Goal: Information Seeking & Learning: Learn about a topic

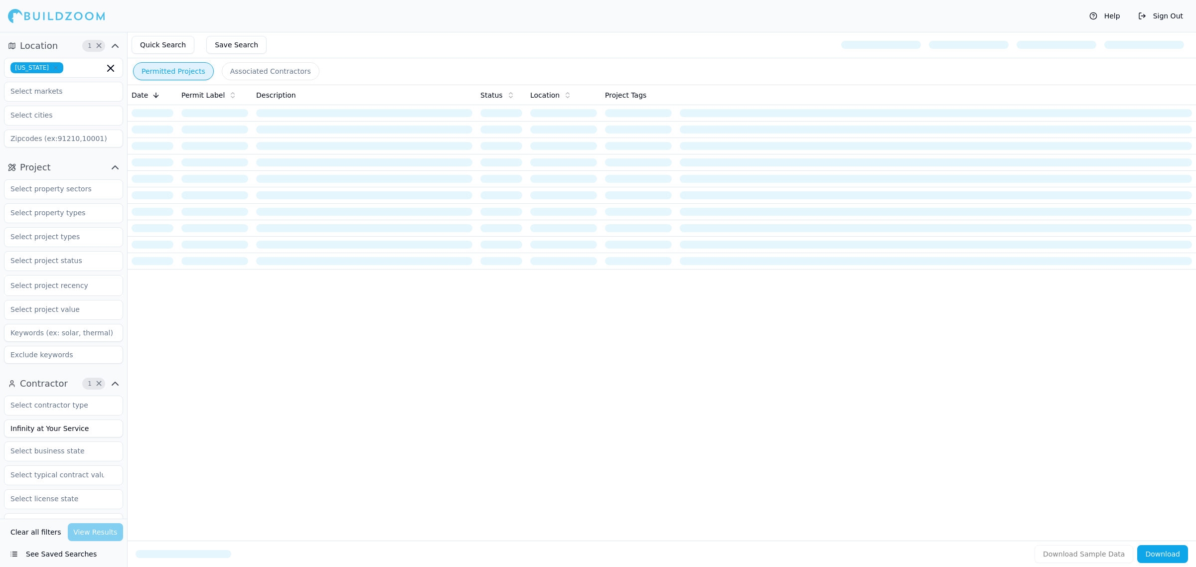
drag, startPoint x: 87, startPoint y: 430, endPoint x: 0, endPoint y: 425, distance: 87.4
click at [0, 425] on div "Contractor 1 × Infinity at Your Service Verified License Has Phone Has Email Ha…" at bounding box center [63, 542] width 127 height 341
click at [101, 423] on input at bounding box center [63, 429] width 119 height 18
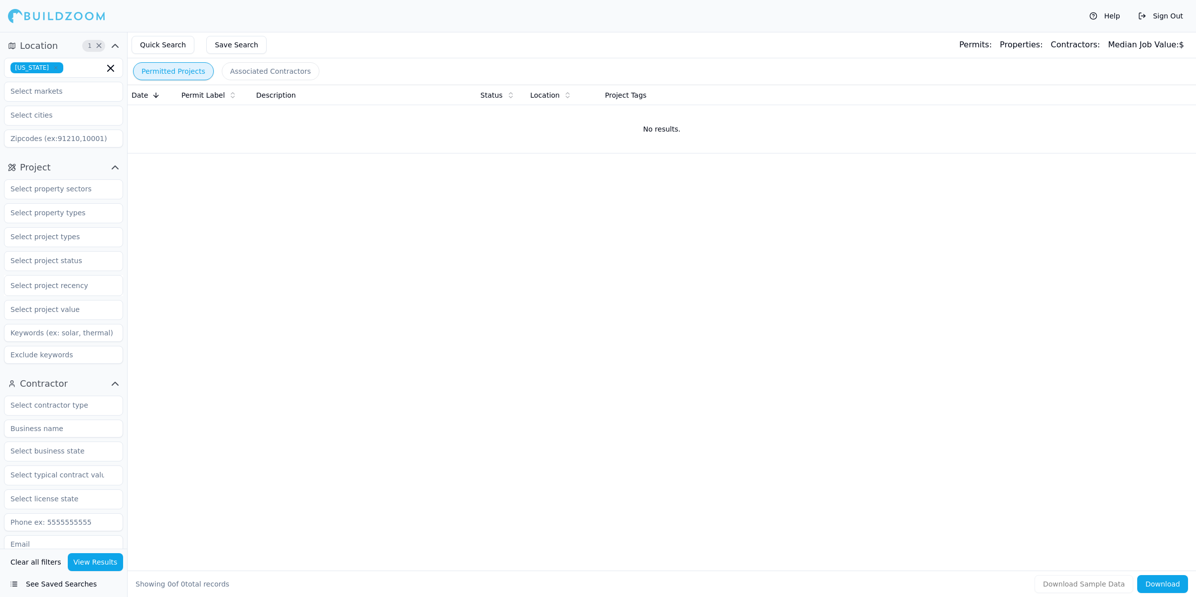
click at [92, 436] on input at bounding box center [63, 429] width 119 height 18
type input "[PERSON_NAME] CONSTRUCTION LLC"
click at [791, 282] on div "Date Permit Label Description Status Location Project Tags No results." at bounding box center [662, 312] width 1068 height 454
drag, startPoint x: 710, startPoint y: 289, endPoint x: 678, endPoint y: 256, distance: 46.2
click at [706, 279] on div "Date Permit Label Description Status Location Project Tags No results." at bounding box center [662, 312] width 1068 height 454
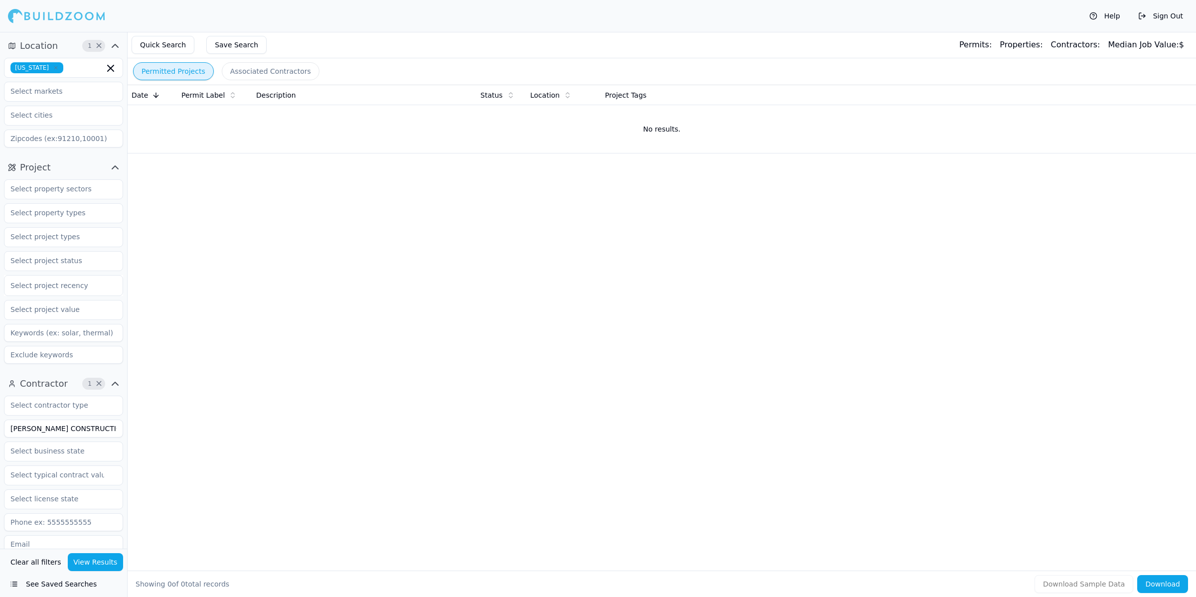
drag, startPoint x: 562, startPoint y: 260, endPoint x: 0, endPoint y: 263, distance: 561.6
click at [562, 255] on div "Date Permit Label Description Status Location Project Tags No results." at bounding box center [662, 312] width 1068 height 454
click at [695, 324] on div "Date Permit Label Description Status Location Project Tags No results." at bounding box center [662, 312] width 1068 height 454
drag, startPoint x: 104, startPoint y: 429, endPoint x: -91, endPoint y: 427, distance: 194.4
click at [0, 427] on html "Help Sign Out Location 1 × [US_STATE] Project Select project recency Contractor…" at bounding box center [598, 298] width 1196 height 597
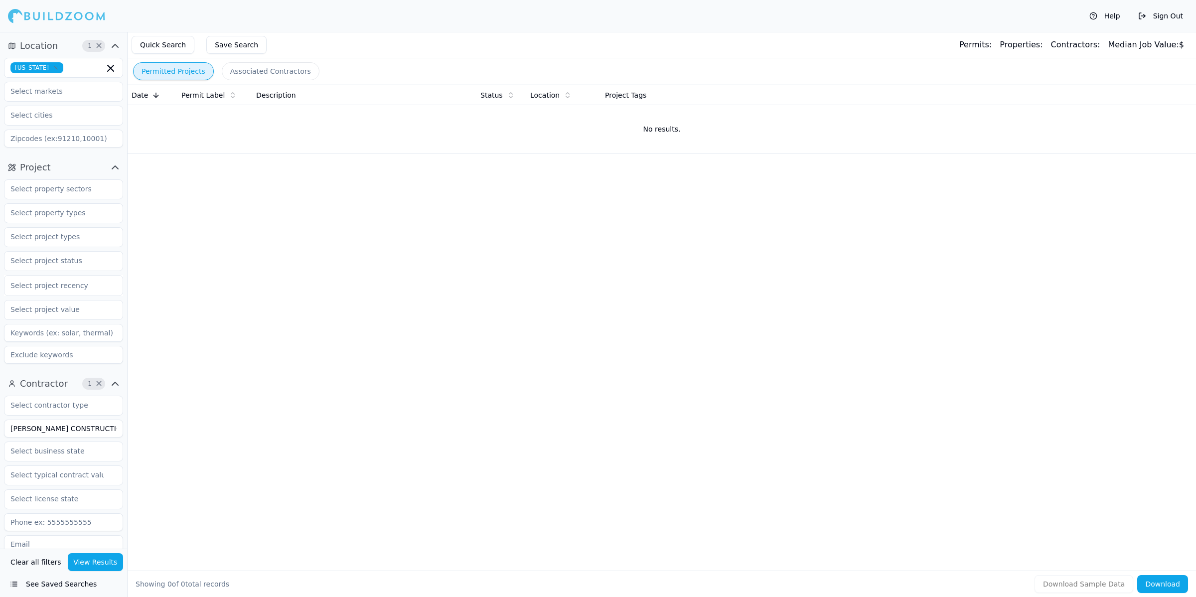
click at [80, 567] on button "View Results" at bounding box center [96, 562] width 56 height 18
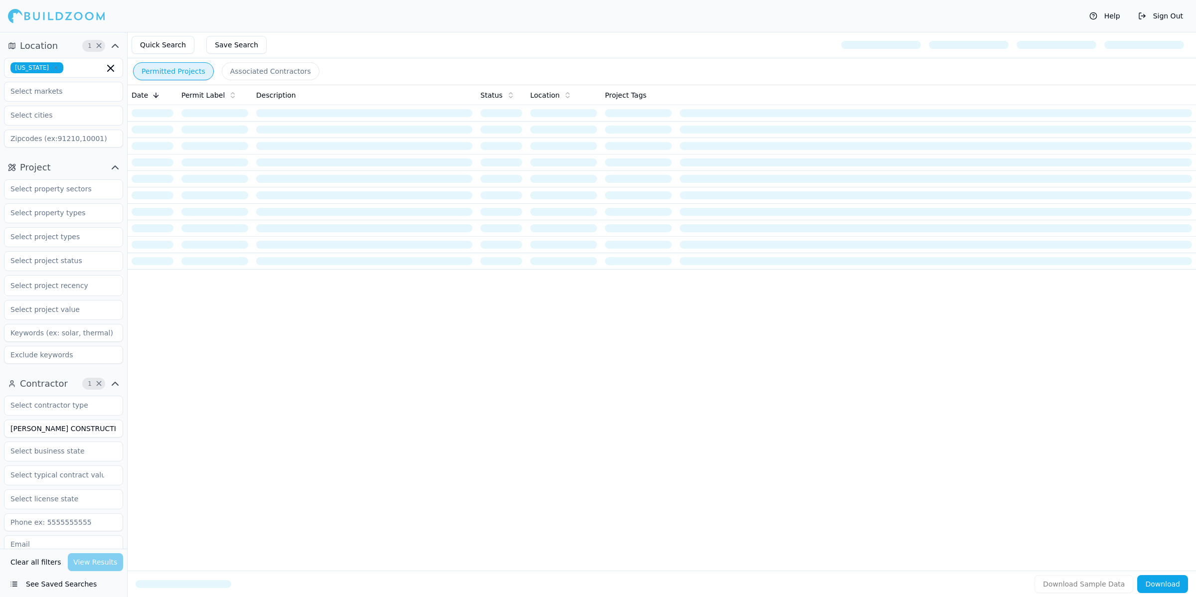
drag, startPoint x: 380, startPoint y: 36, endPoint x: 324, endPoint y: 26, distance: 57.3
click at [381, 35] on div "Quick Search Save Search" at bounding box center [662, 45] width 1068 height 26
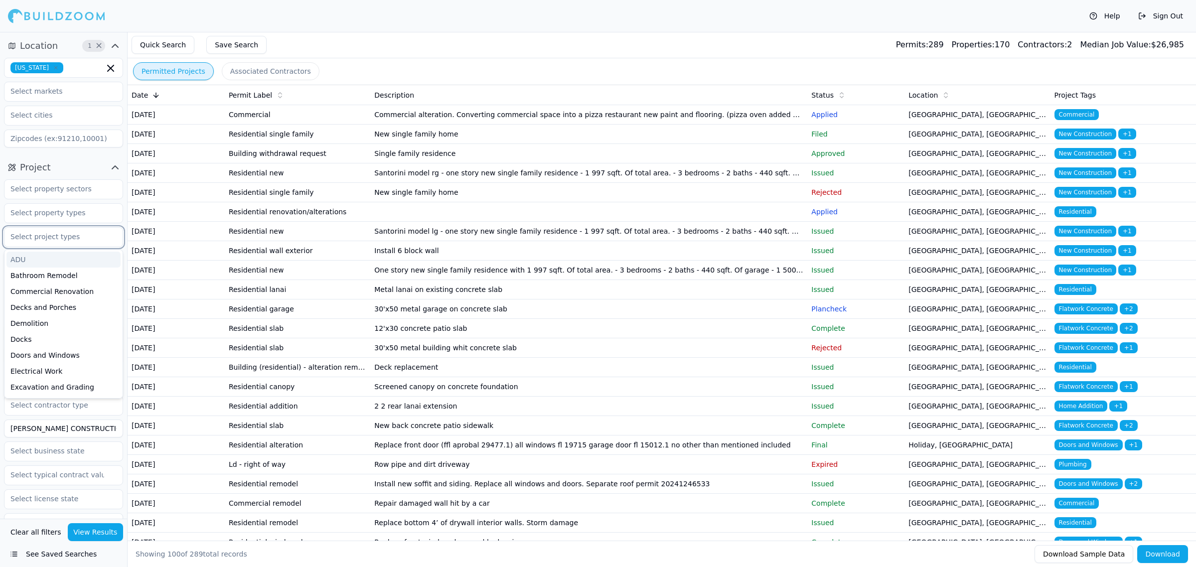
click at [87, 235] on input "text" at bounding box center [57, 237] width 106 height 18
type input "new"
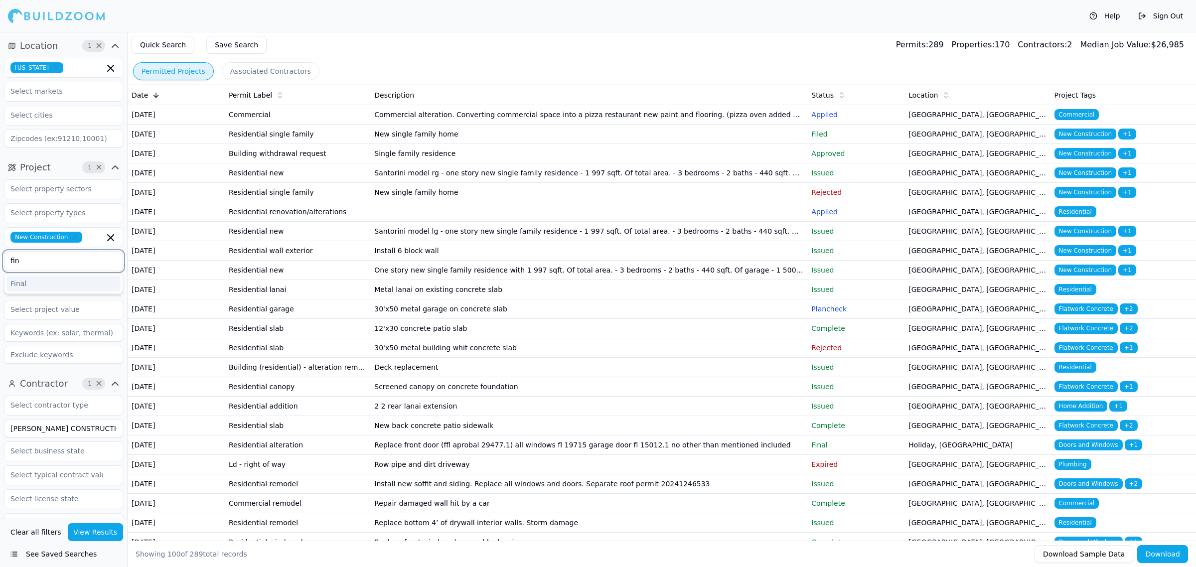
type input "fina"
type input "comp"
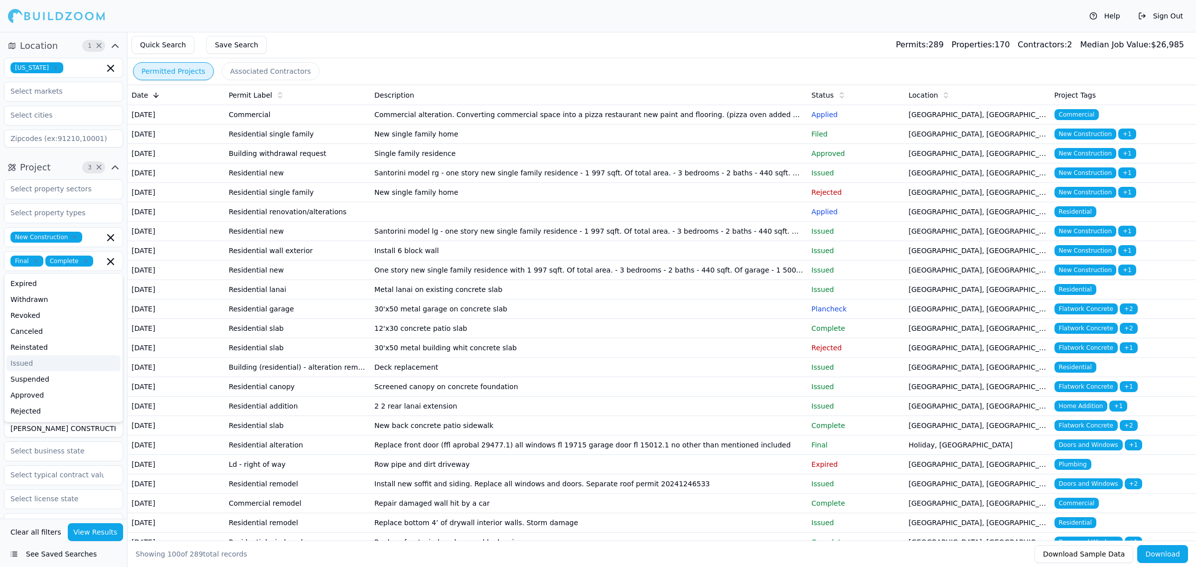
click at [103, 529] on button "View Results" at bounding box center [96, 532] width 56 height 18
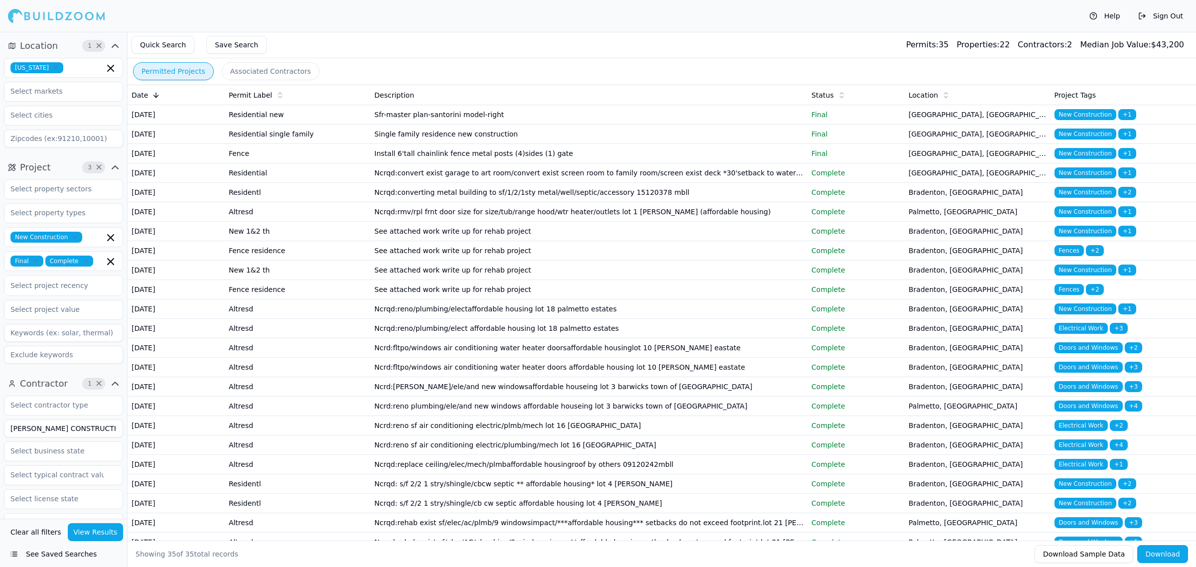
click at [568, 140] on td "Single family residence new construction" at bounding box center [588, 134] width 437 height 19
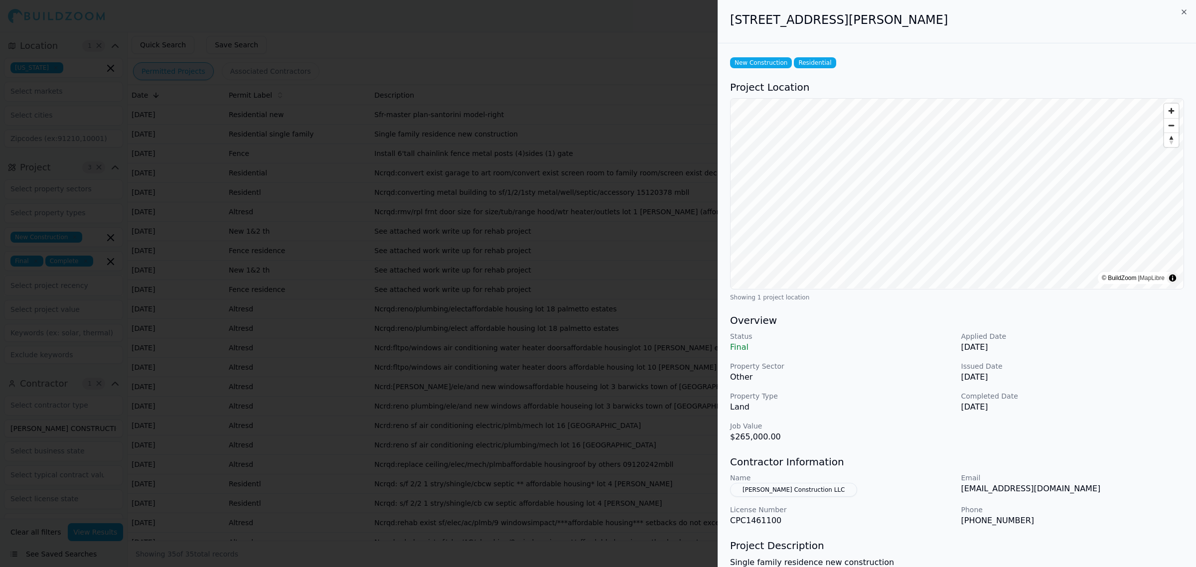
click at [913, 391] on p "Property Type" at bounding box center [841, 396] width 223 height 10
click at [931, 408] on div "Property Type Land" at bounding box center [841, 402] width 223 height 22
drag, startPoint x: 808, startPoint y: 492, endPoint x: 739, endPoint y: 494, distance: 68.8
click at [744, 493] on button "[PERSON_NAME] Construction LLC" at bounding box center [793, 490] width 127 height 14
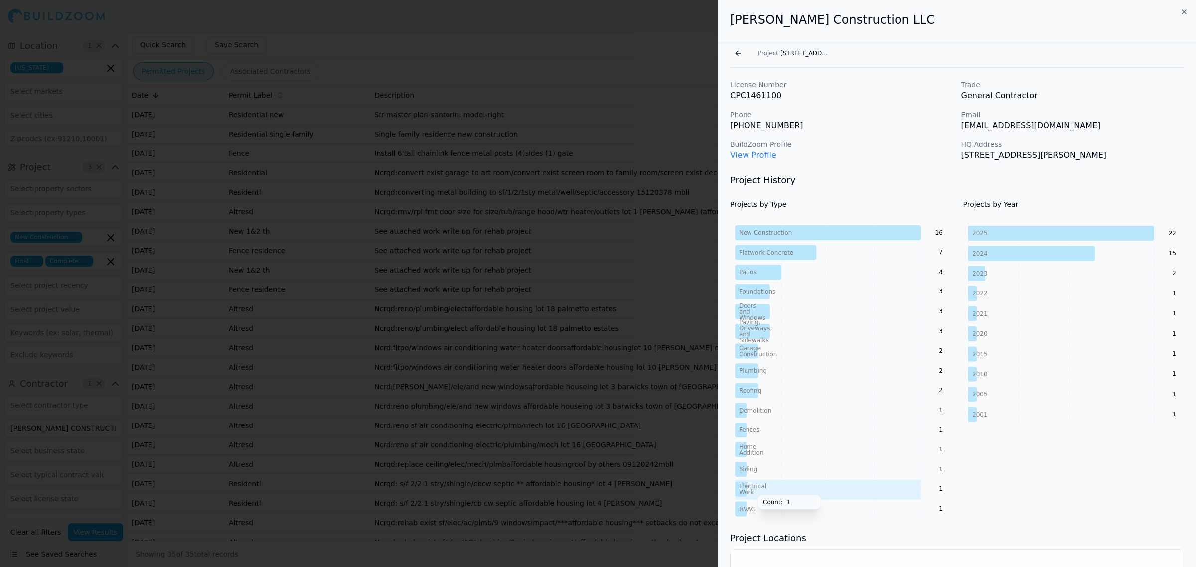
click at [752, 491] on tspan "Work" at bounding box center [746, 492] width 15 height 7
drag, startPoint x: 798, startPoint y: 25, endPoint x: 724, endPoint y: 26, distance: 73.8
click at [724, 26] on div "[PERSON_NAME] Construction LLC" at bounding box center [957, 21] width 478 height 43
copy h2 "[PERSON_NAME] Construction LLC"
click at [729, 52] on div "Go back Project [STREET_ADDRESS][PERSON_NAME]" at bounding box center [957, 55] width 478 height 24
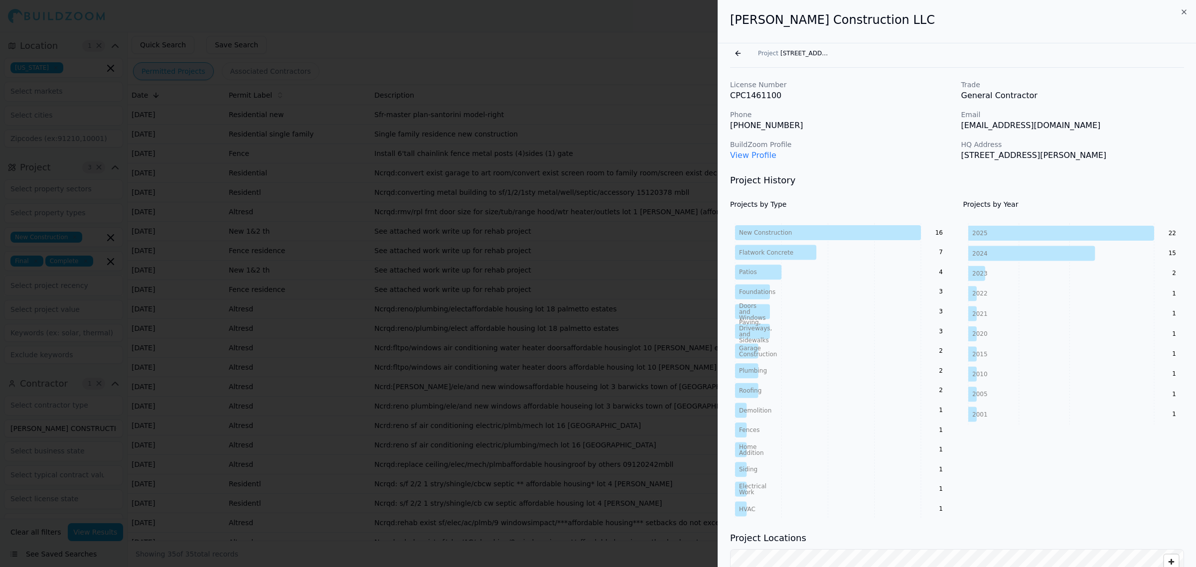
click at [736, 48] on button "Go back" at bounding box center [738, 53] width 16 height 16
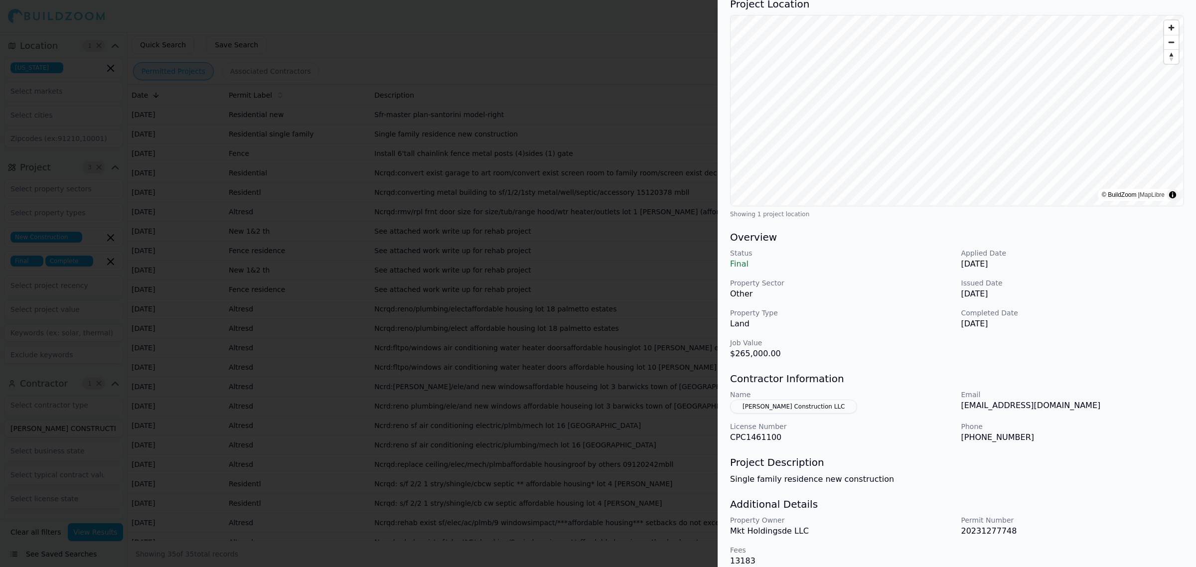
scroll to position [95, 0]
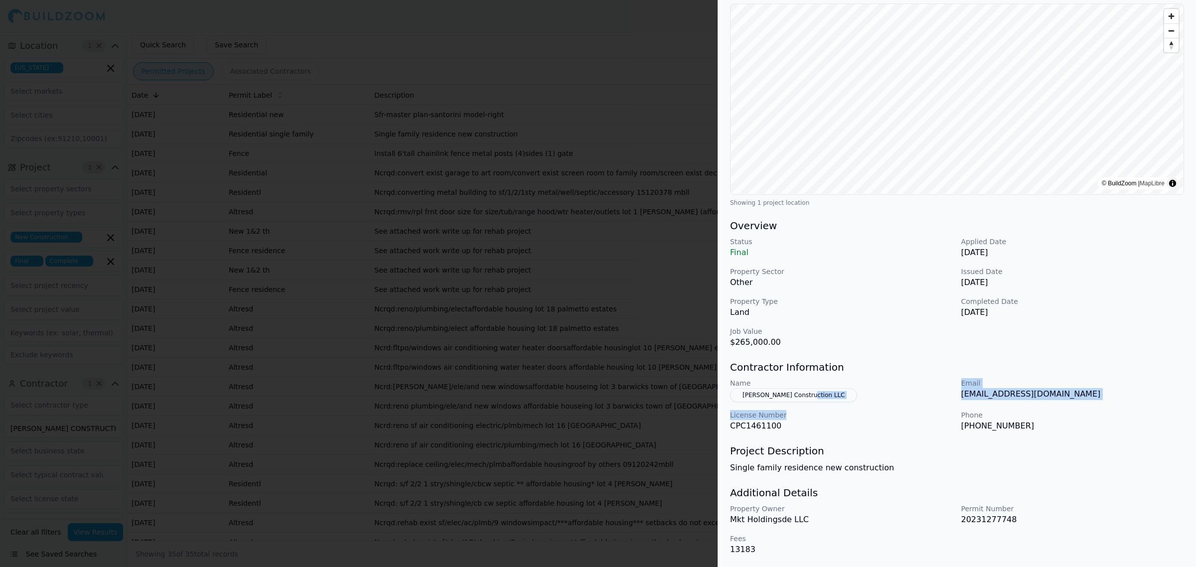
click at [912, 402] on div "Name [PERSON_NAME] Construction LLC Email [EMAIL_ADDRESS][DOMAIN_NAME] License …" at bounding box center [957, 405] width 454 height 54
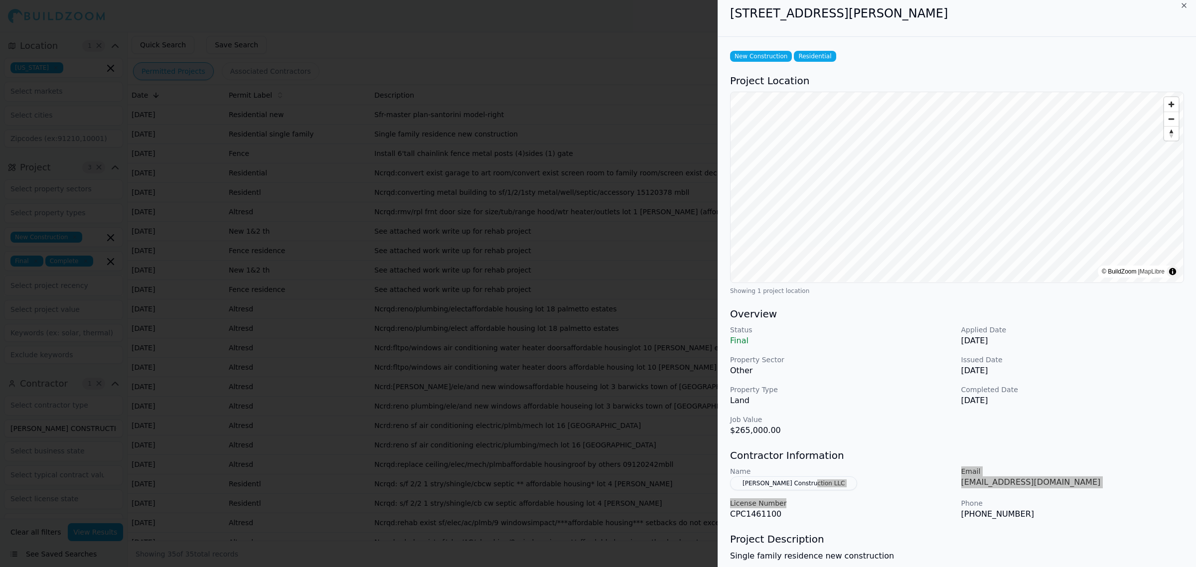
scroll to position [0, 0]
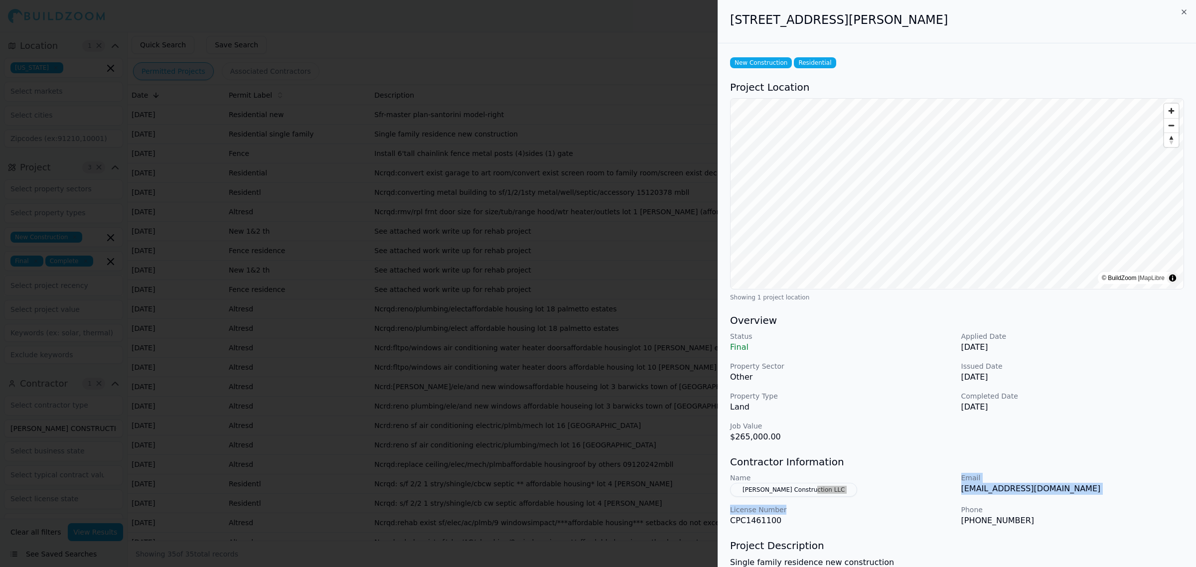
drag, startPoint x: 995, startPoint y: 18, endPoint x: 726, endPoint y: 31, distance: 269.4
click at [726, 31] on div "[STREET_ADDRESS][PERSON_NAME]" at bounding box center [957, 21] width 478 height 43
copy h2 "[STREET_ADDRESS][PERSON_NAME]"
click at [491, 298] on div at bounding box center [598, 283] width 1196 height 567
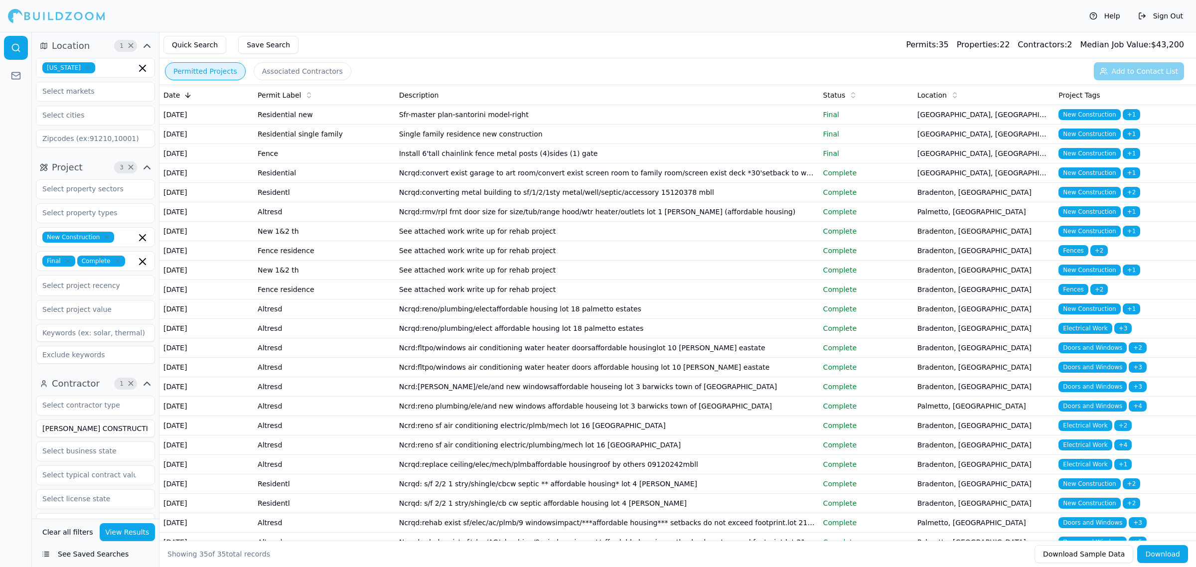
click at [429, 125] on td "Sfr-master plan-santorini model-right" at bounding box center [607, 114] width 424 height 19
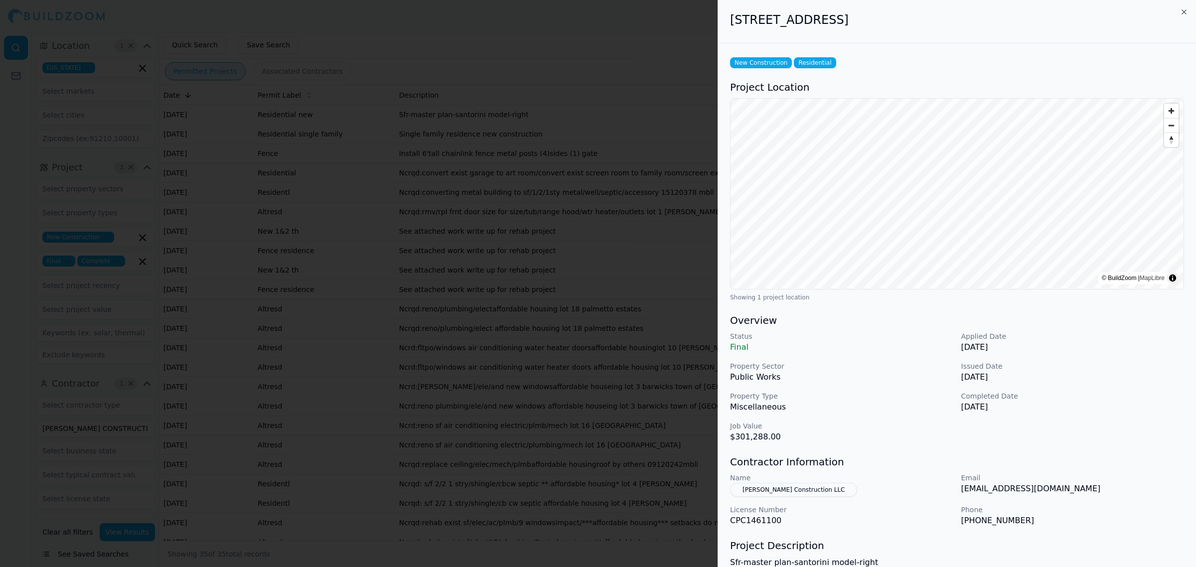
drag, startPoint x: 731, startPoint y: 20, endPoint x: 831, endPoint y: 13, distance: 100.4
click at [831, 13] on h2 "[STREET_ADDRESS]" at bounding box center [957, 20] width 454 height 16
copy h2 "[STREET_ADDRESS]"
click at [1005, 12] on div "[STREET_ADDRESS]" at bounding box center [957, 21] width 478 height 43
drag, startPoint x: 922, startPoint y: 20, endPoint x: 733, endPoint y: 18, distance: 189.4
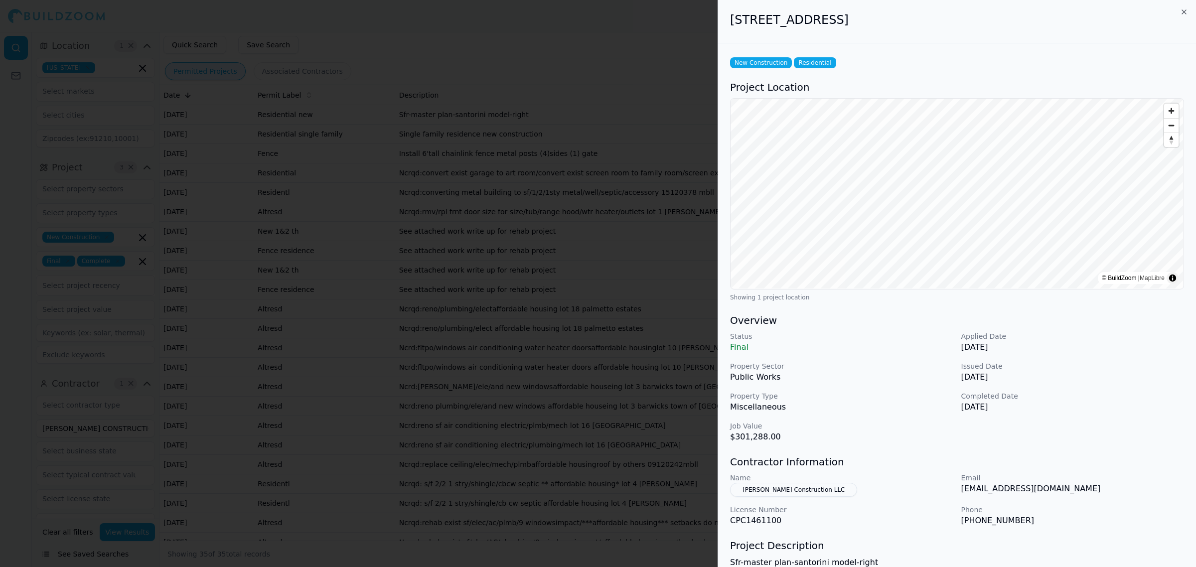
click at [733, 18] on h2 "[STREET_ADDRESS]" at bounding box center [957, 20] width 454 height 16
copy h2 "[STREET_ADDRESS]"
click at [840, 25] on h2 "[STREET_ADDRESS]" at bounding box center [957, 20] width 454 height 16
drag, startPoint x: 840, startPoint y: 25, endPoint x: 913, endPoint y: 21, distance: 73.4
click at [913, 21] on h2 "[STREET_ADDRESS]" at bounding box center [957, 20] width 454 height 16
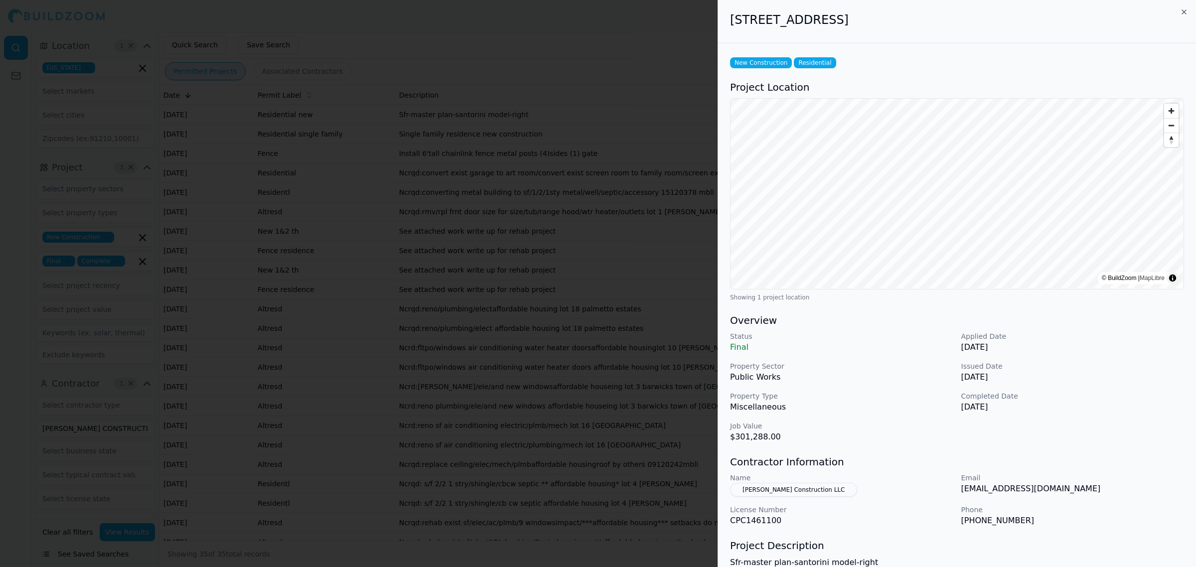
copy h2 "[GEOGRAPHIC_DATA], [GEOGRAPHIC_DATA]"
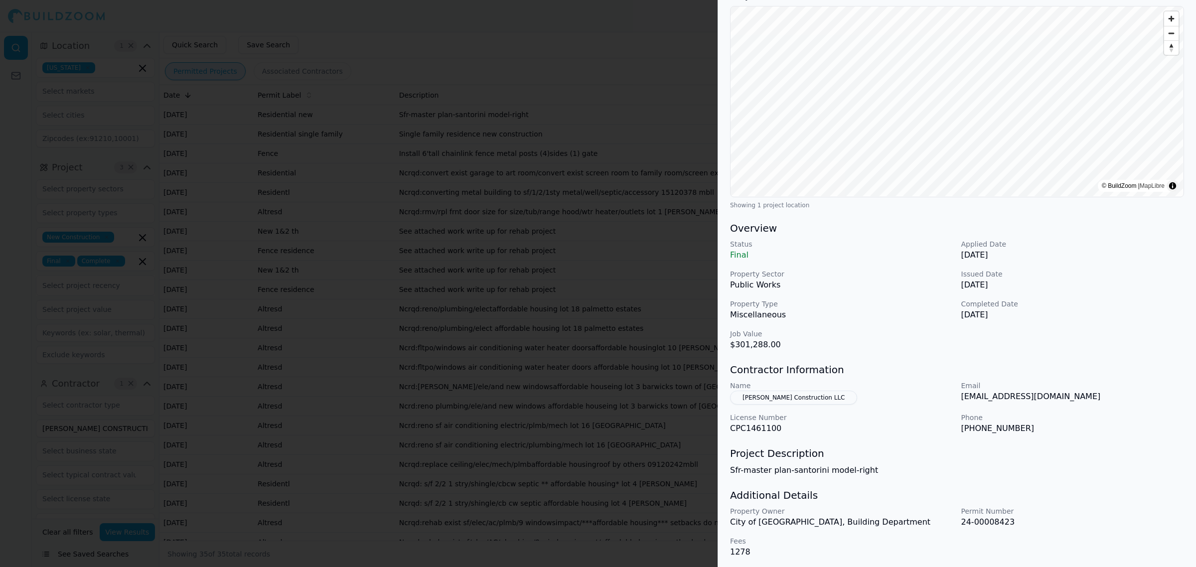
scroll to position [95, 0]
click at [497, 290] on div at bounding box center [598, 283] width 1196 height 567
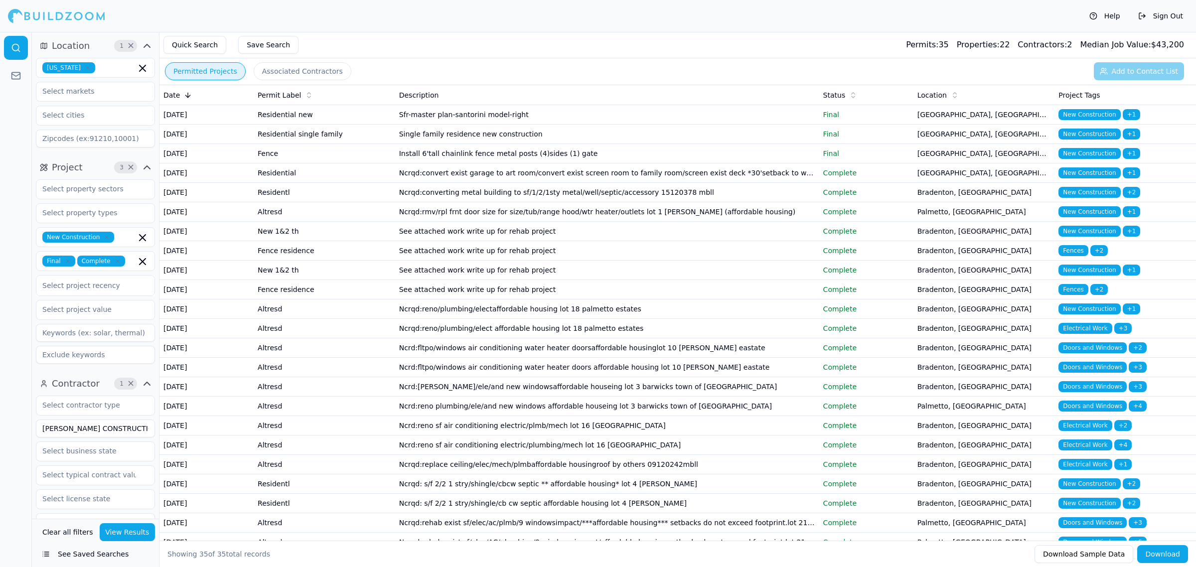
click at [529, 48] on div "Quick Search Save Search Permits: 35 Properties: 22 Contractors: 2 Median Job V…" at bounding box center [677, 45] width 1037 height 26
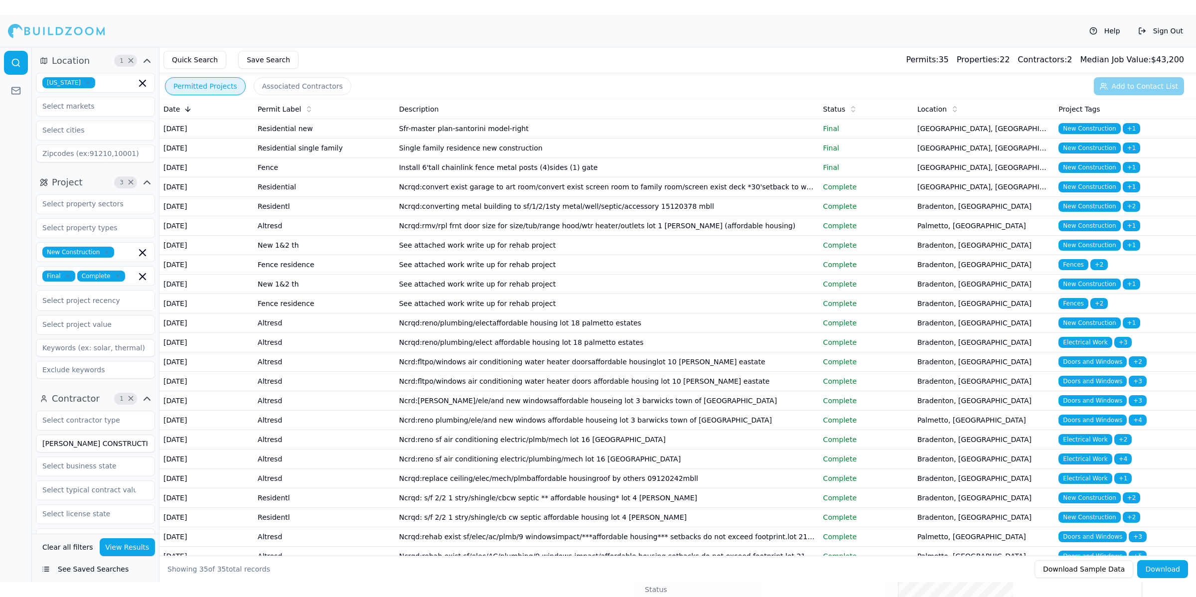
scroll to position [0, 0]
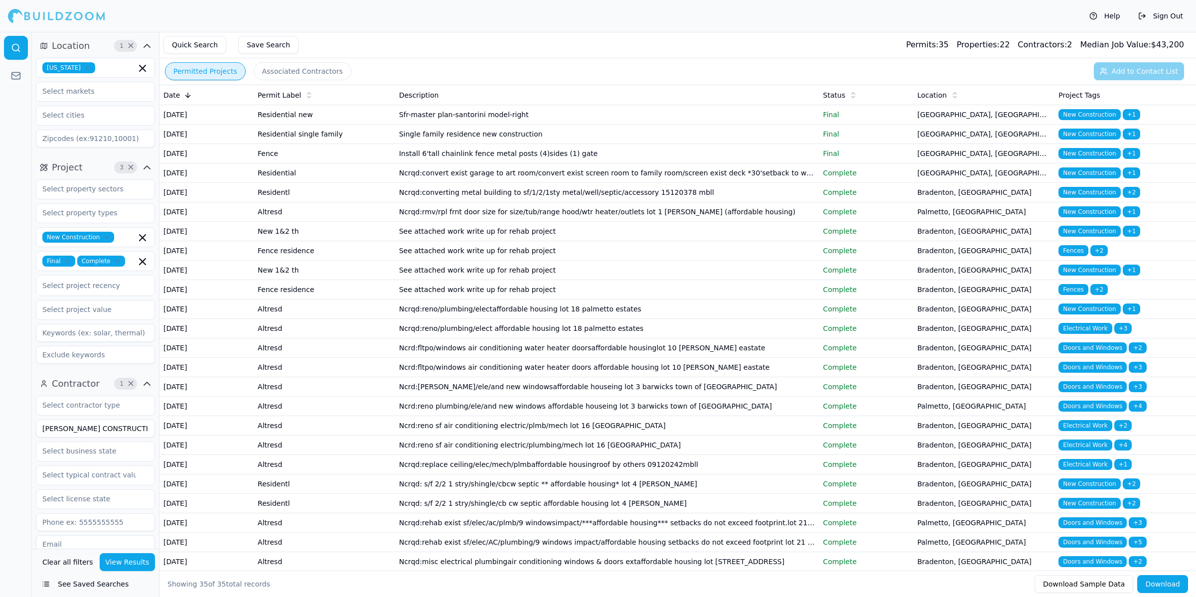
click at [579, 16] on div "Help Sign Out" at bounding box center [598, 16] width 1196 height 32
click at [143, 260] on icon "button" at bounding box center [143, 262] width 12 height 12
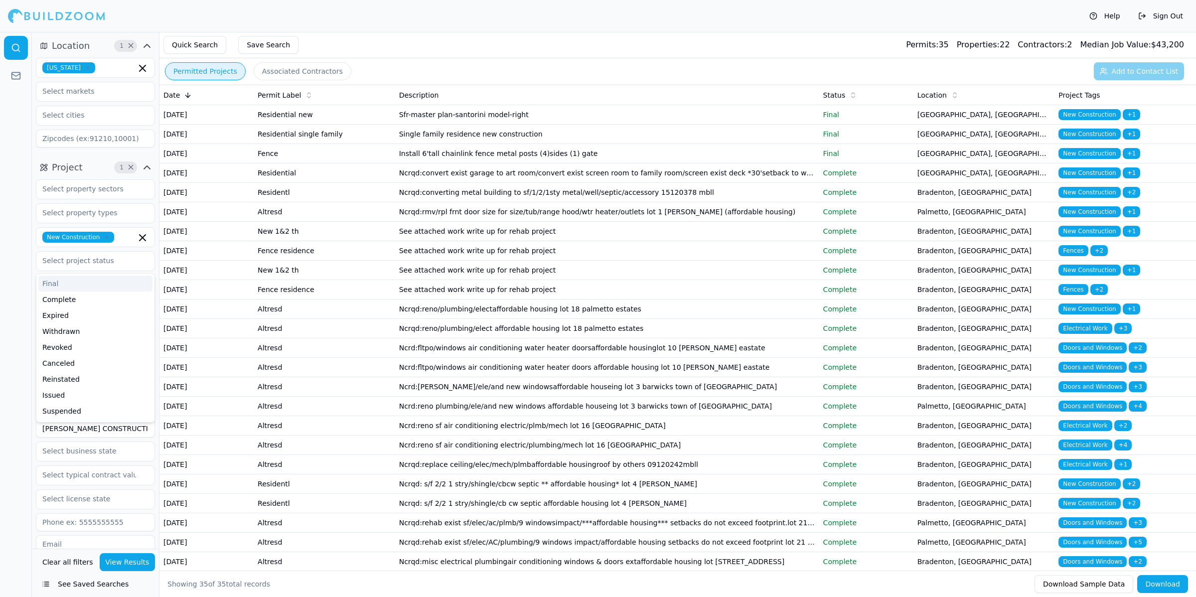
click at [144, 560] on button "View Results" at bounding box center [128, 562] width 56 height 18
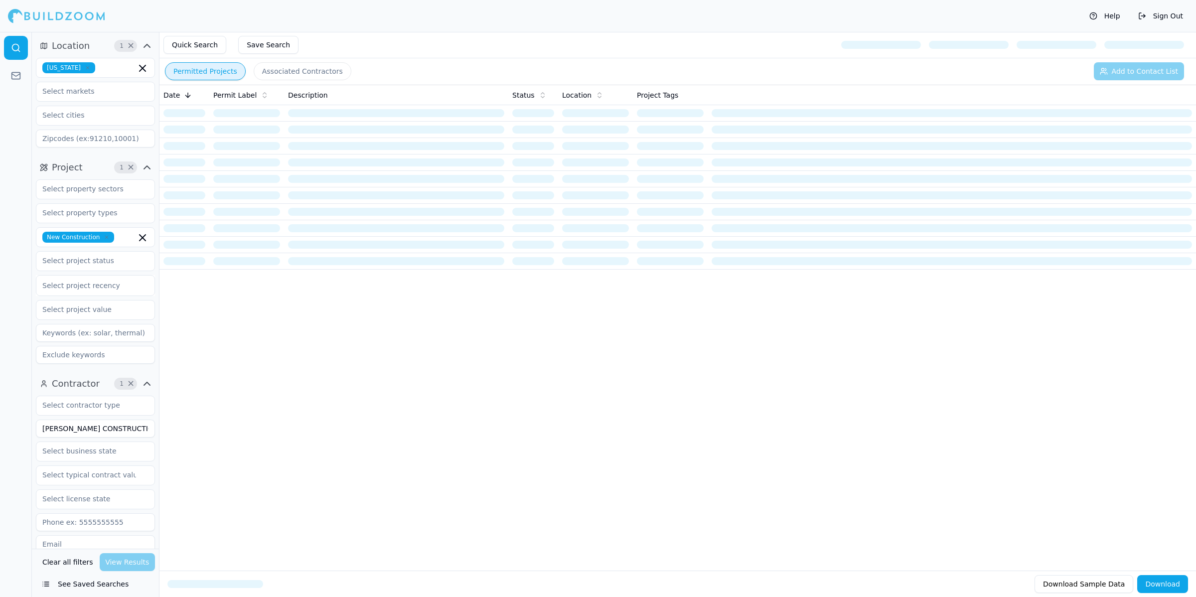
click at [603, 81] on div "Permitted Projects Associated Contractors Add to Contact List" at bounding box center [677, 71] width 1037 height 26
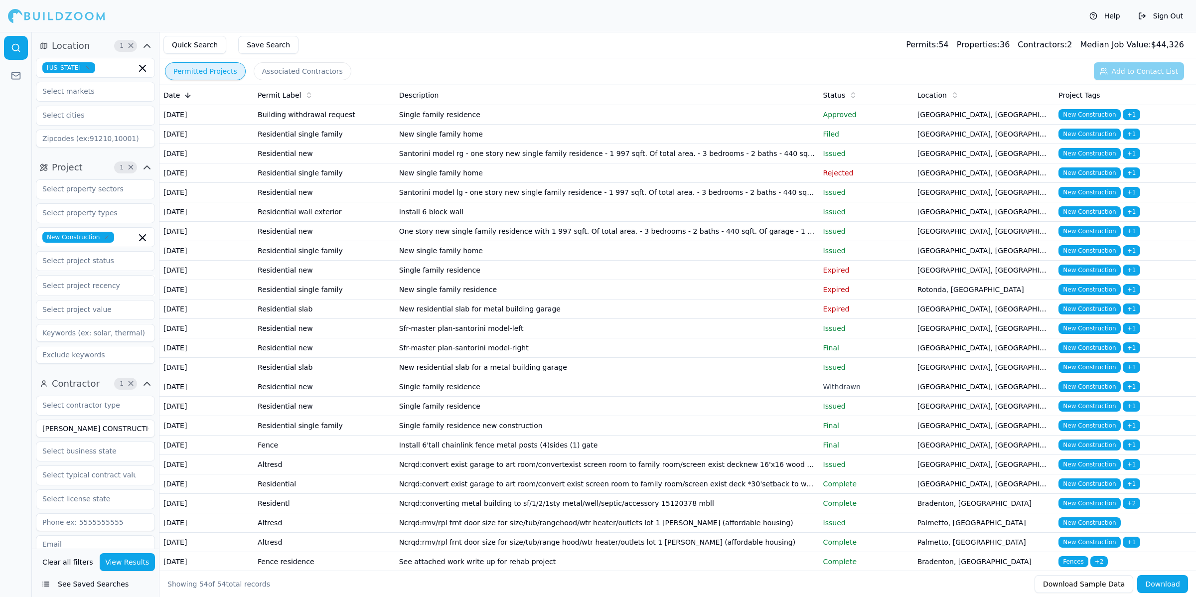
click at [606, 261] on td "New single family home" at bounding box center [607, 250] width 424 height 19
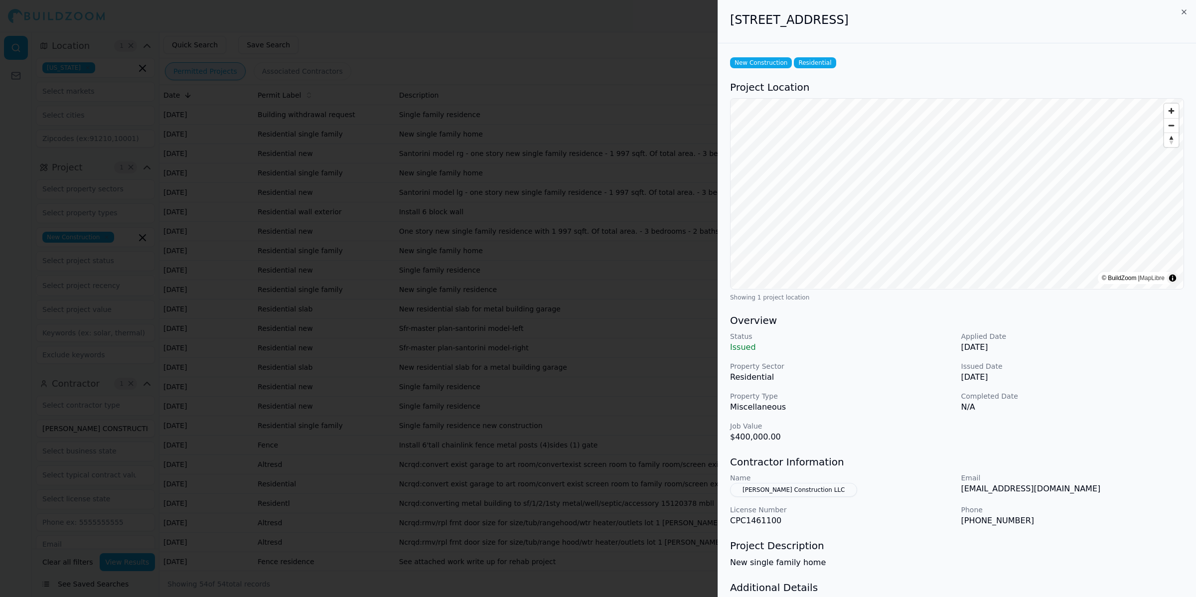
drag, startPoint x: 1018, startPoint y: 454, endPoint x: 1017, endPoint y: 37, distance: 417.1
click at [1027, 406] on div "New Construction Residential Project Location © BuildZoom | MapLibre Showing 1 …" at bounding box center [957, 352] width 478 height 619
drag, startPoint x: 850, startPoint y: 26, endPoint x: 724, endPoint y: 24, distance: 126.6
click at [724, 24] on div "[STREET_ADDRESS]" at bounding box center [957, 21] width 478 height 43
copy h2 "[STREET_ADDRESS]"
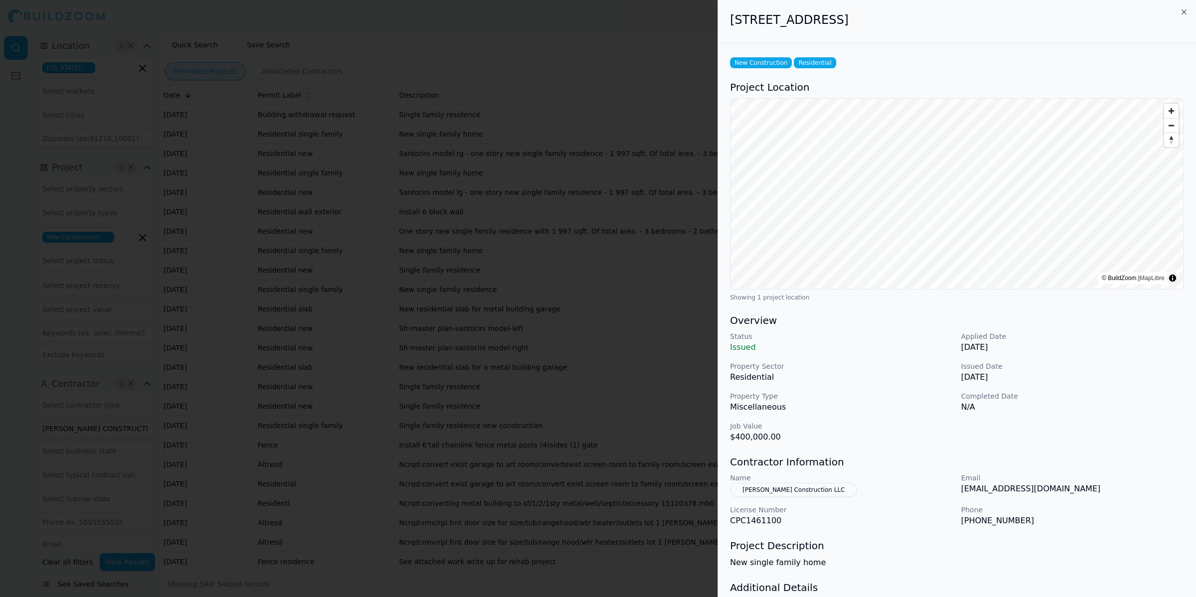
click at [916, 430] on p "Job Value" at bounding box center [841, 426] width 223 height 10
click at [569, 227] on div at bounding box center [598, 298] width 1196 height 597
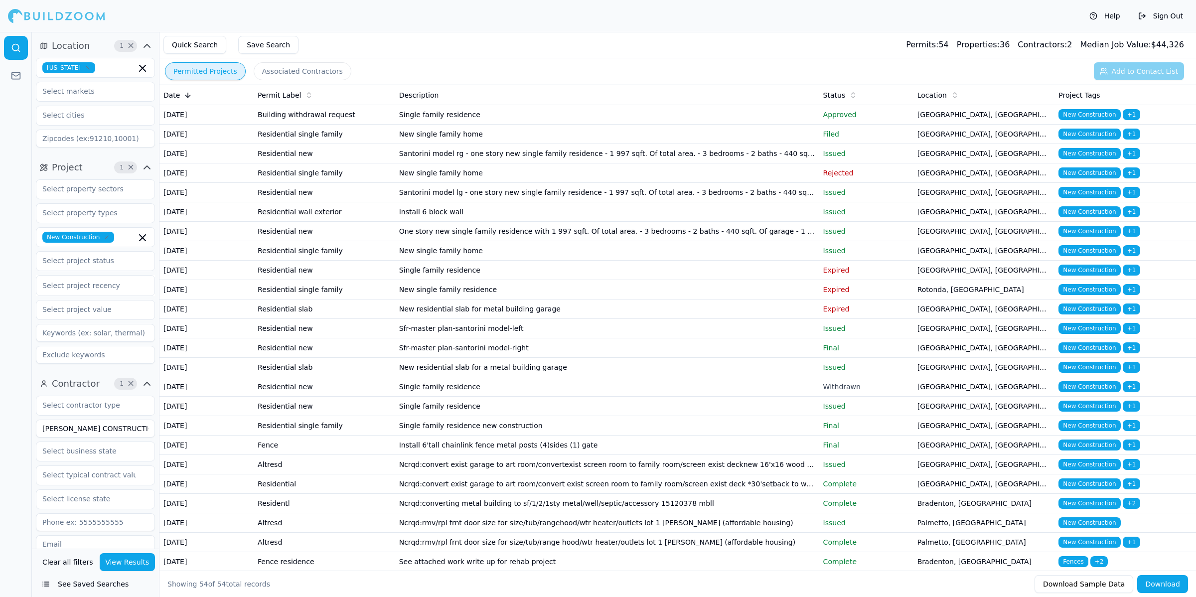
click at [561, 280] on td "Single family residence" at bounding box center [607, 270] width 424 height 19
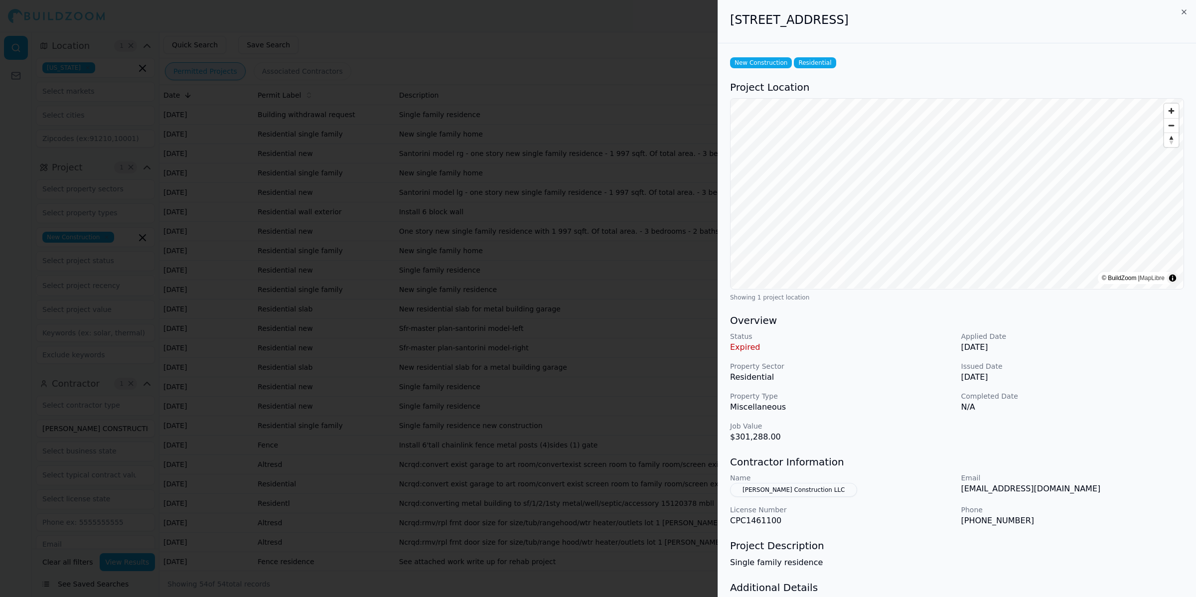
drag, startPoint x: 976, startPoint y: 30, endPoint x: 706, endPoint y: 28, distance: 269.6
click at [706, 32] on body "Help Sign Out Location 1 × [US_STATE] Project 1 × New Construction Select proje…" at bounding box center [598, 314] width 1196 height 565
copy body "[STREET_ADDRESS]"
click at [569, 329] on div at bounding box center [598, 298] width 1196 height 597
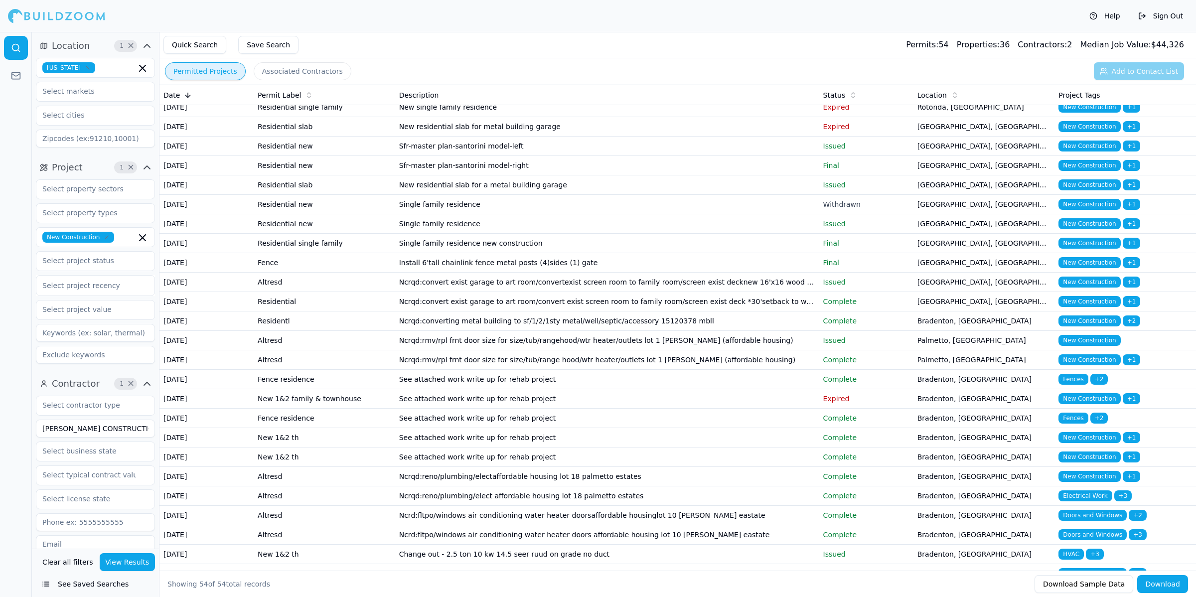
scroll to position [249, 0]
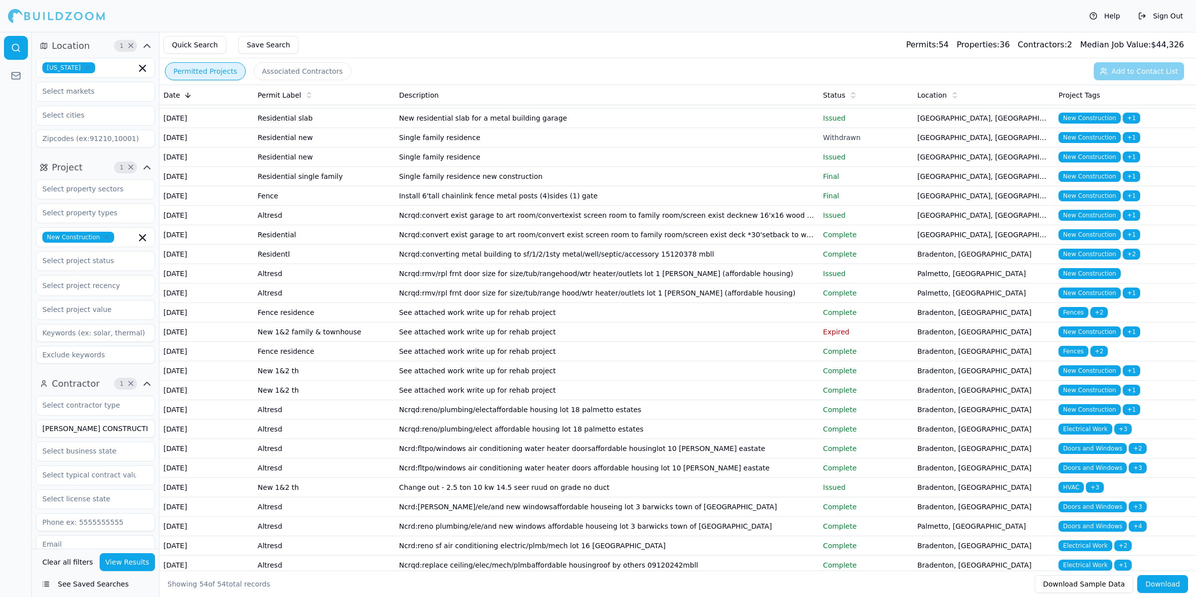
click at [593, 167] on td "Single family residence" at bounding box center [607, 157] width 424 height 19
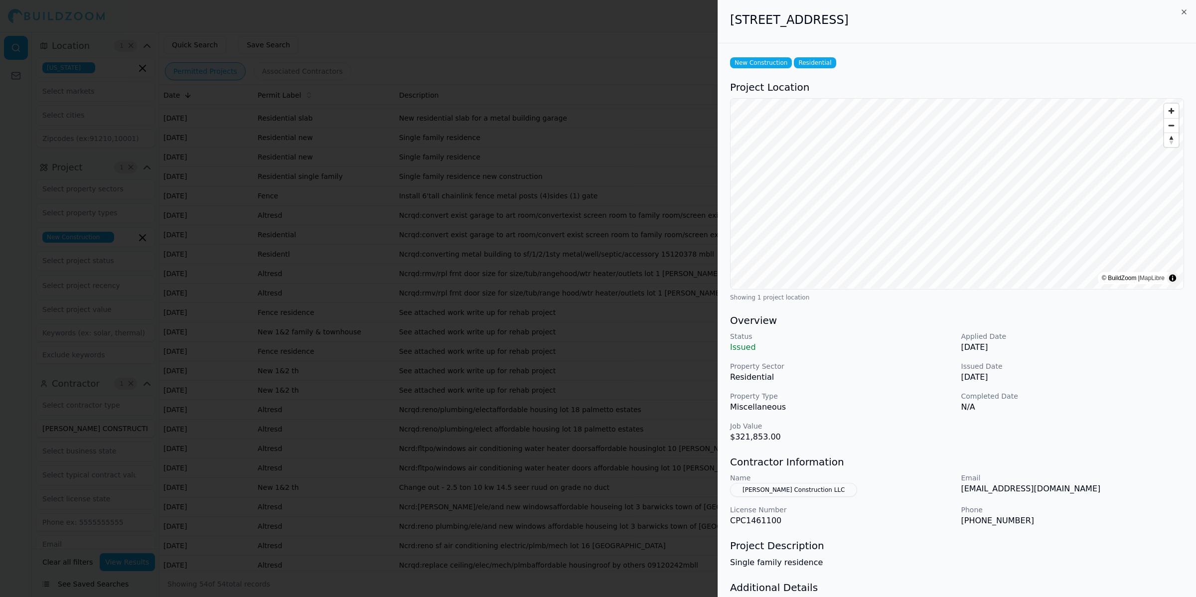
drag, startPoint x: 726, startPoint y: 18, endPoint x: 980, endPoint y: 16, distance: 254.7
click at [980, 16] on div "[STREET_ADDRESS]" at bounding box center [957, 21] width 478 height 43
copy h2 "[STREET_ADDRESS]"
click at [559, 344] on div at bounding box center [598, 298] width 1196 height 597
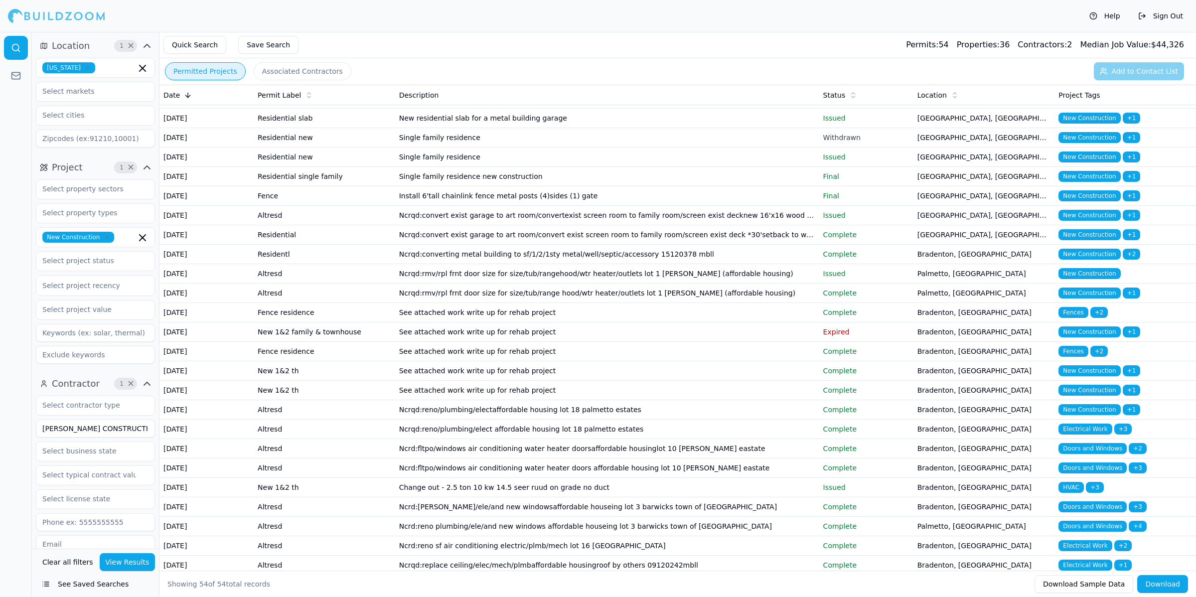
scroll to position [311, 0]
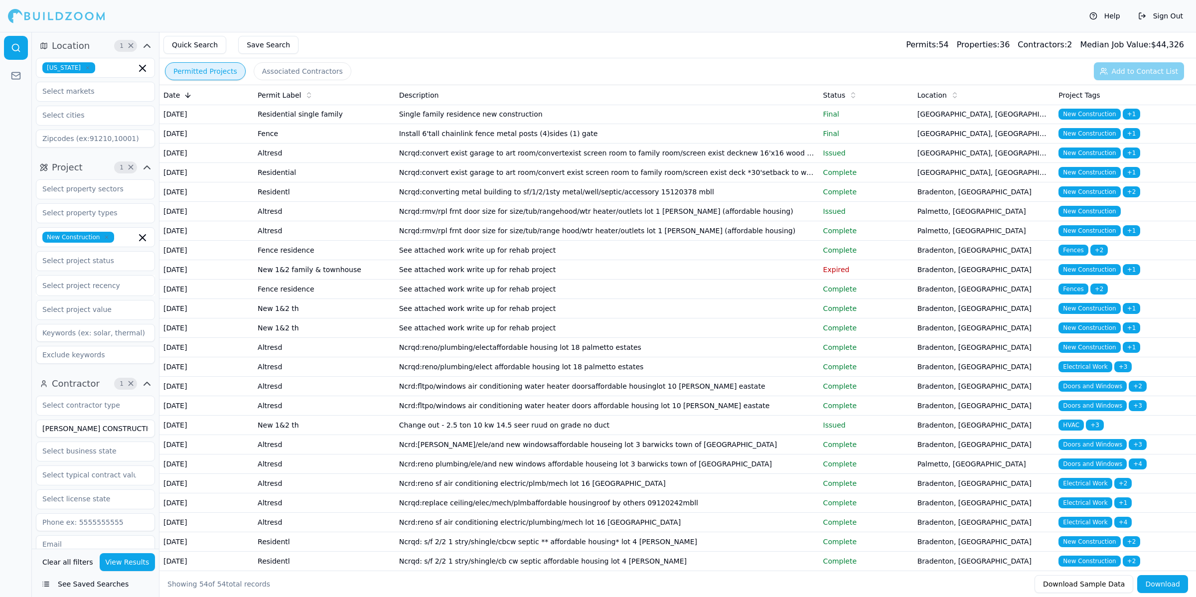
click at [628, 182] on td "Ncrqd:convert exist garage to art room/convert exist screen room to family room…" at bounding box center [607, 172] width 424 height 19
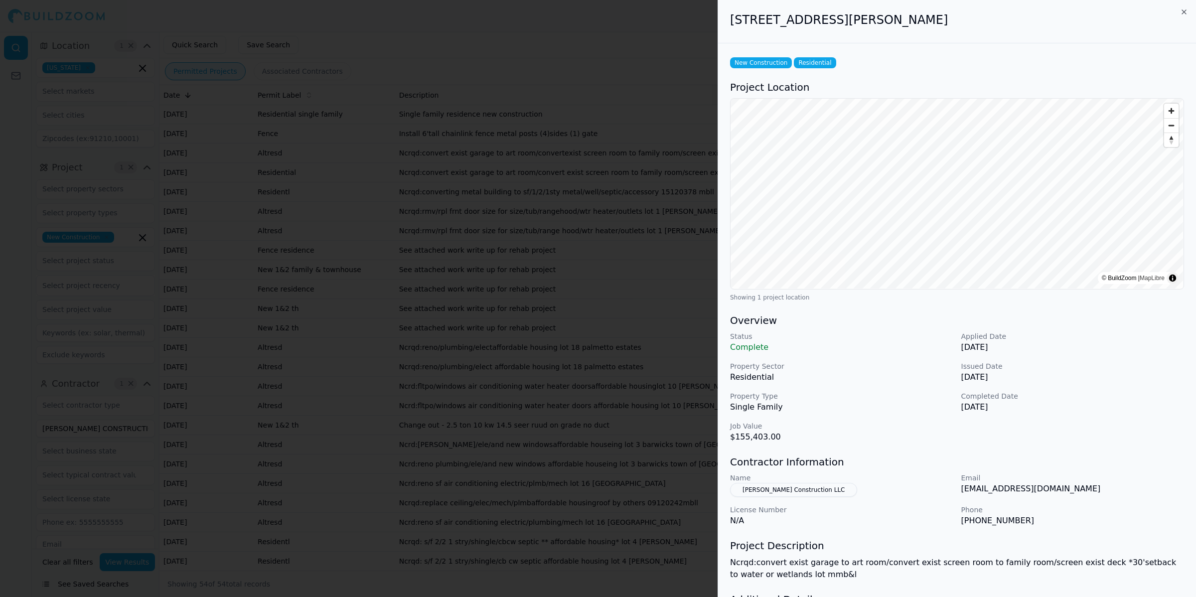
click at [624, 354] on div at bounding box center [598, 298] width 1196 height 597
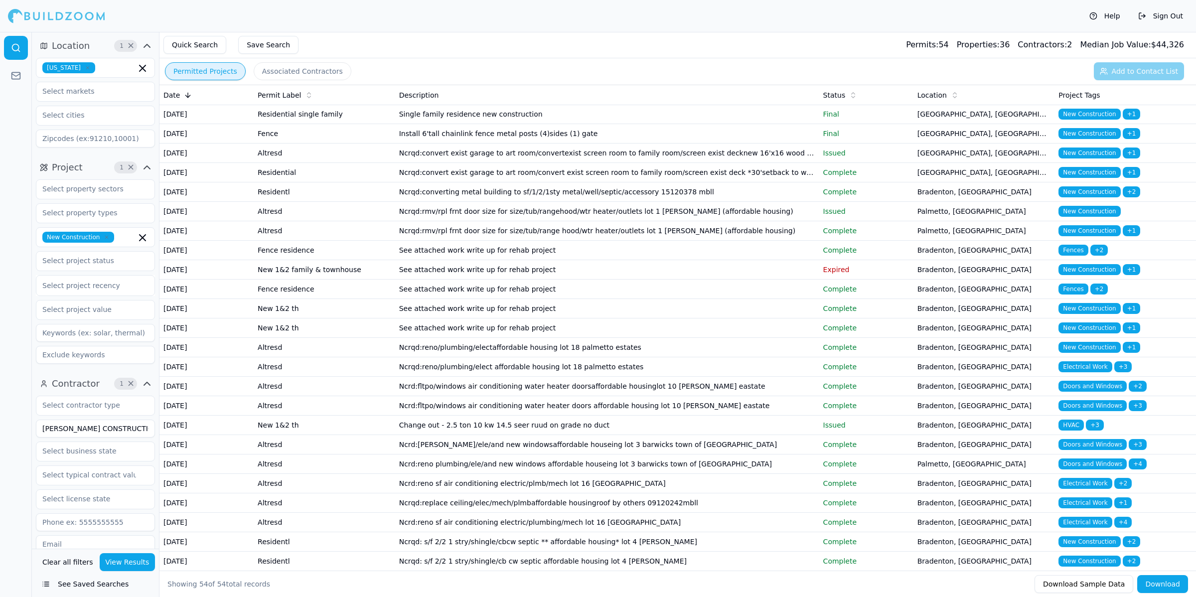
click at [611, 124] on td "Single family residence new construction" at bounding box center [607, 114] width 424 height 19
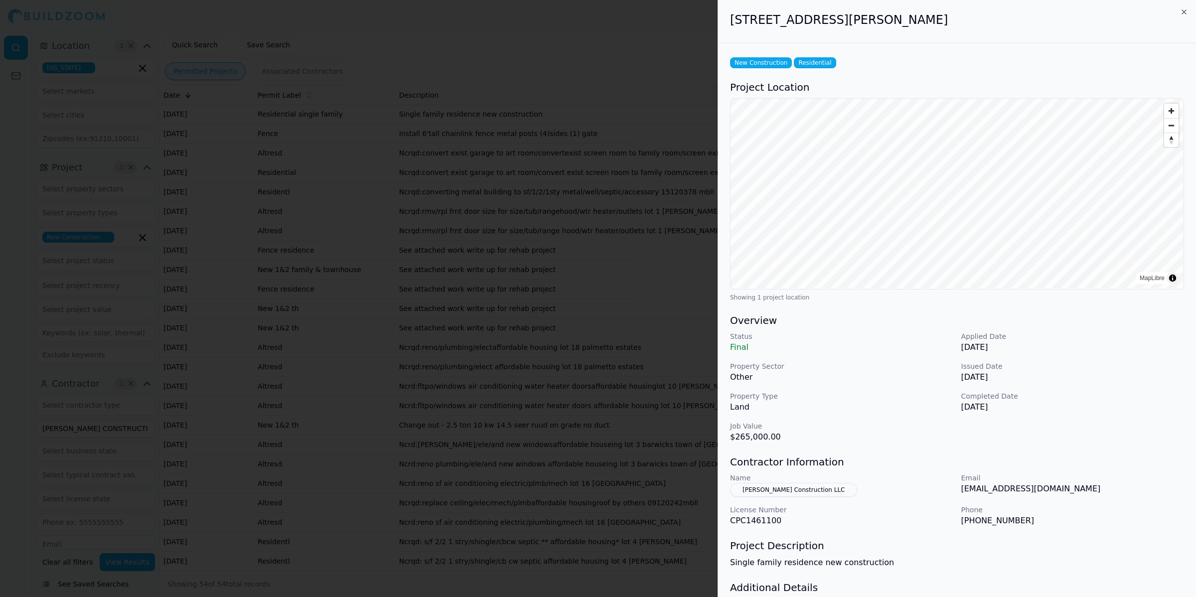
click at [611, 282] on div at bounding box center [598, 298] width 1196 height 597
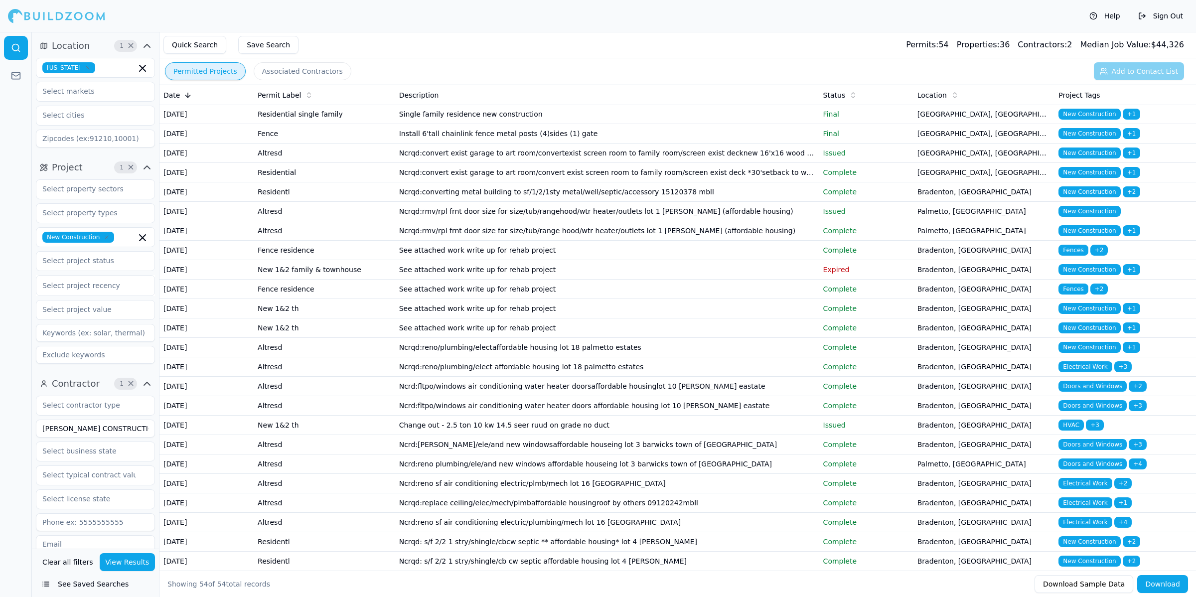
click at [590, 105] on td "Single family residence" at bounding box center [607, 94] width 424 height 19
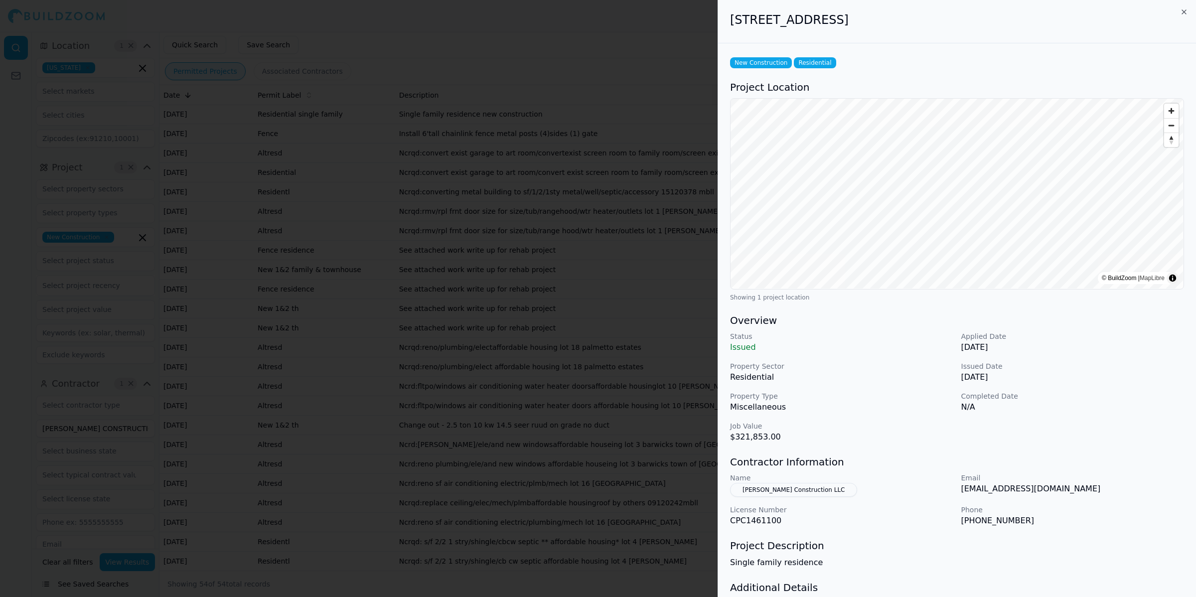
click at [590, 253] on div at bounding box center [598, 298] width 1196 height 597
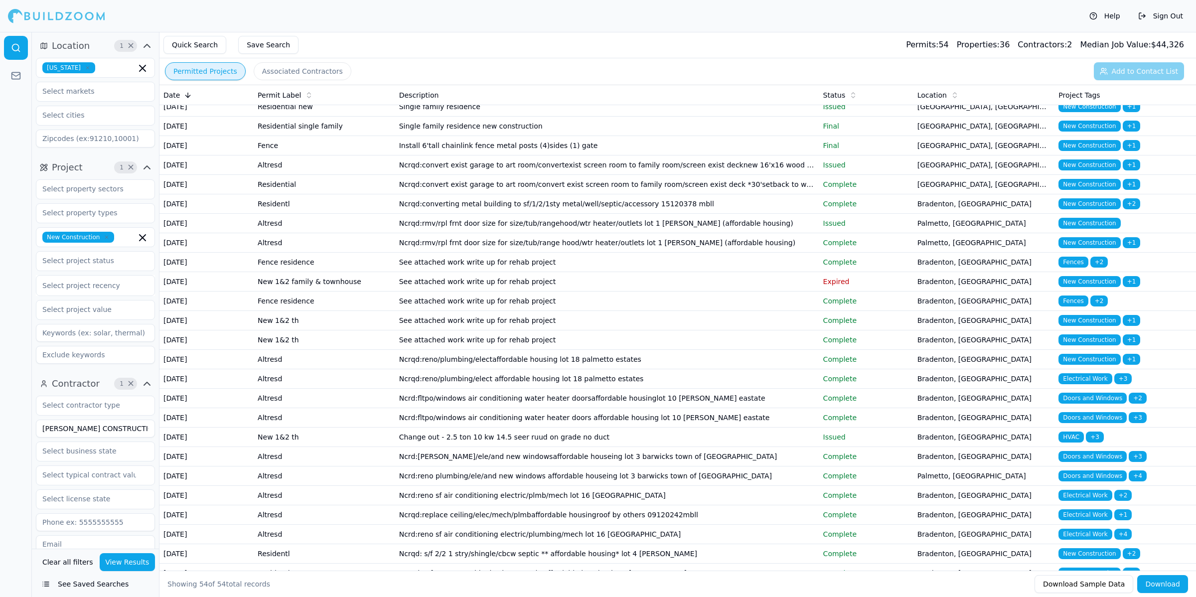
scroll to position [187, 0]
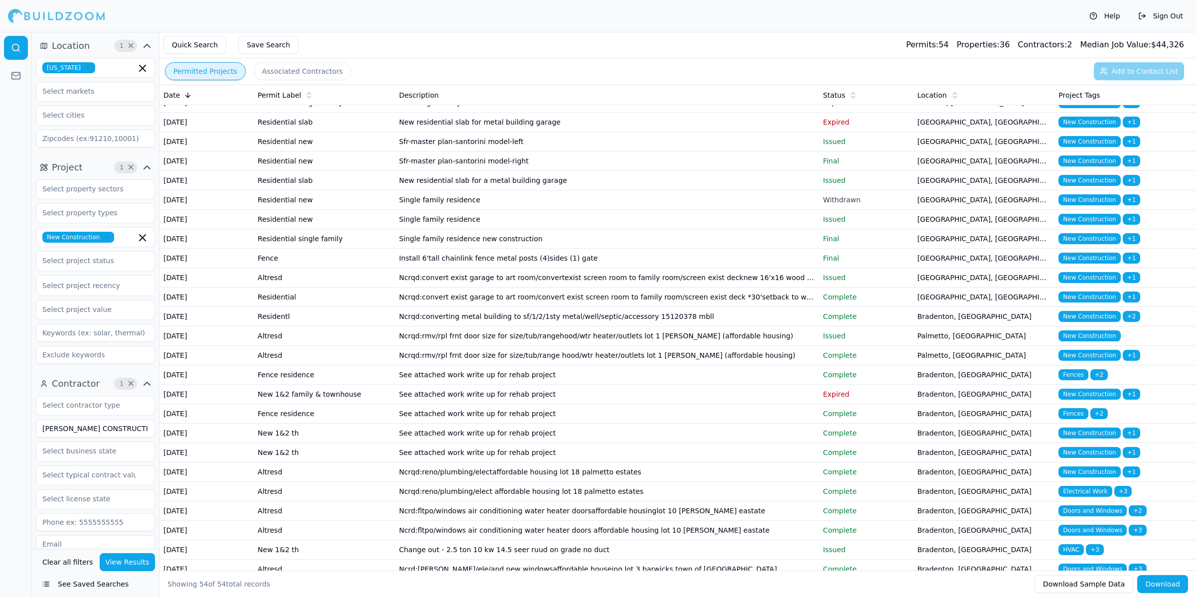
click at [811, 97] on div "Description" at bounding box center [607, 95] width 416 height 10
click at [826, 96] on div "Status" at bounding box center [866, 95] width 86 height 10
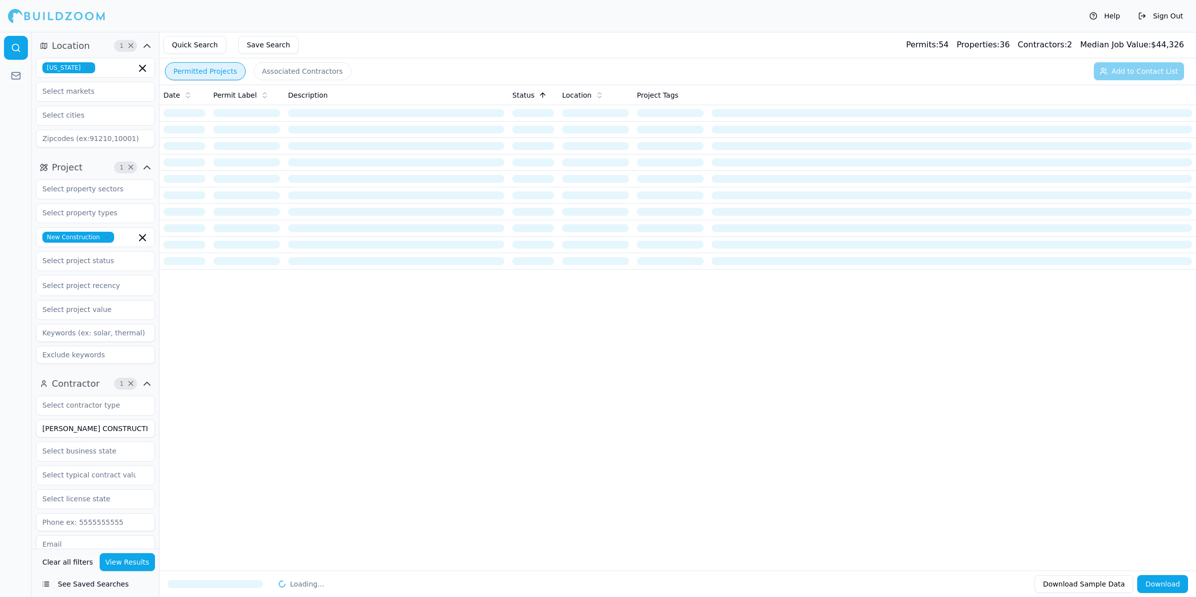
scroll to position [0, 0]
